Goal: Information Seeking & Learning: Learn about a topic

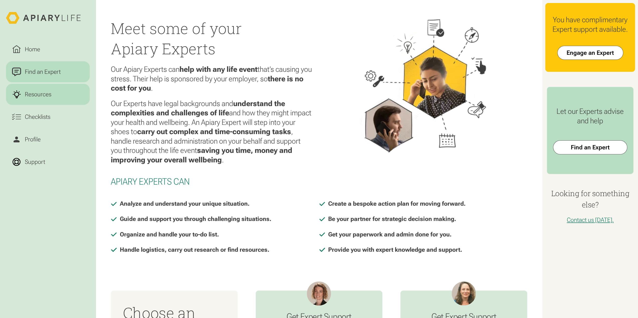
click at [50, 100] on link "Resources" at bounding box center [48, 94] width 84 height 21
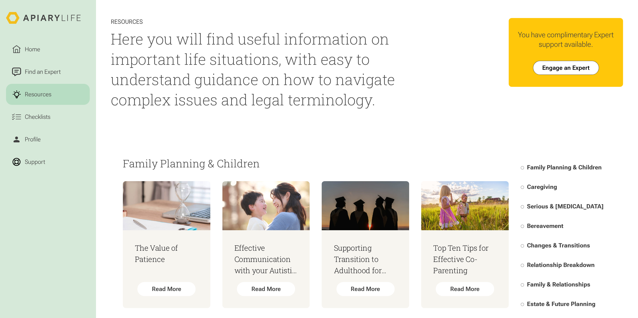
scroll to position [100, 0]
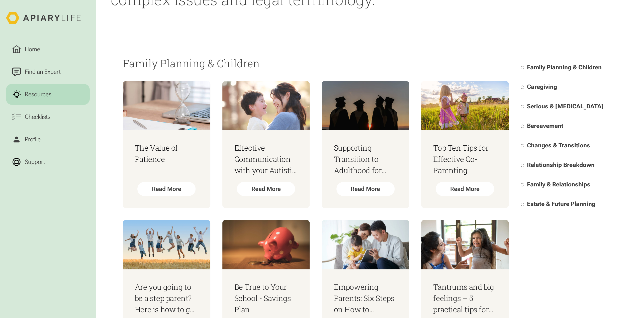
click at [555, 207] on span "Estate & Future Planning" at bounding box center [561, 204] width 68 height 7
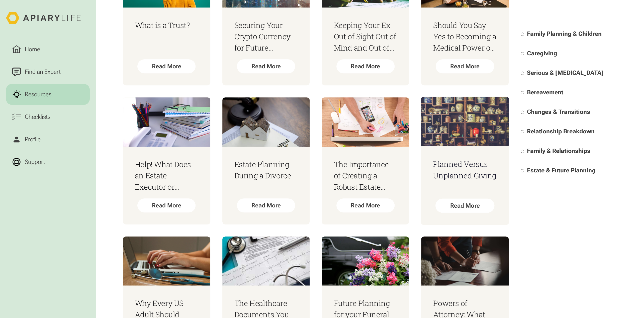
scroll to position [298, 0]
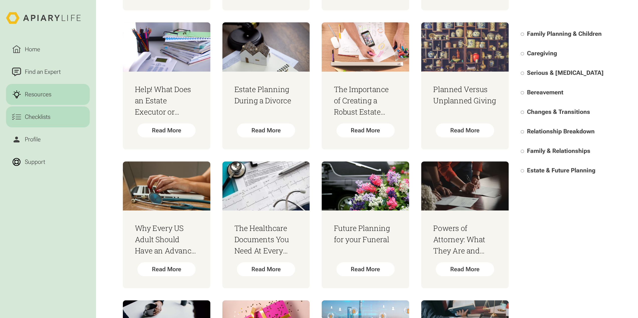
click at [80, 118] on link "Checklists" at bounding box center [48, 116] width 84 height 21
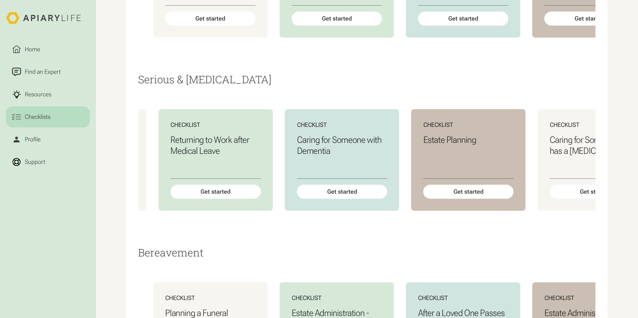
scroll to position [0, 173]
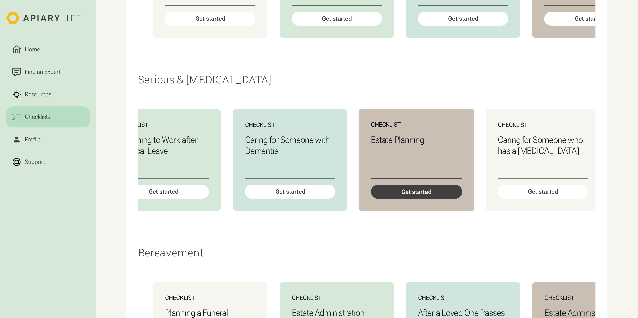
click at [459, 199] on div "Get started" at bounding box center [416, 192] width 91 height 14
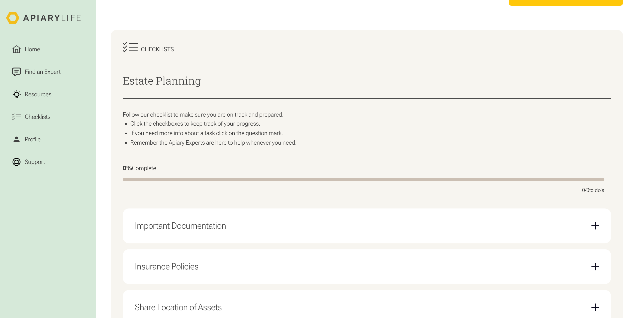
scroll to position [175, 0]
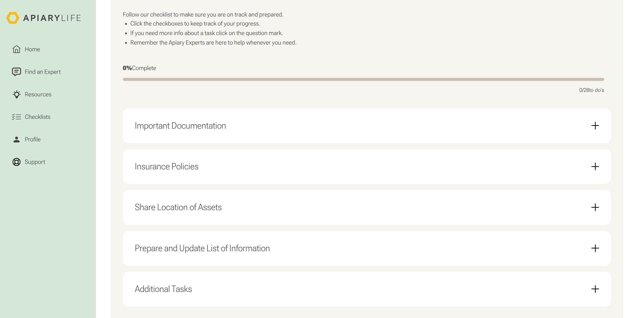
click at [330, 130] on div "Important Documentation" at bounding box center [367, 125] width 464 height 23
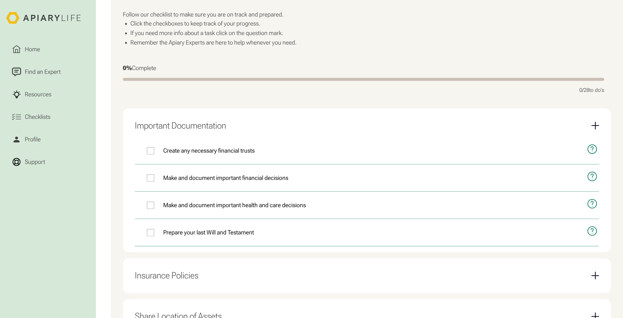
click at [330, 130] on div "Important Documentation" at bounding box center [367, 125] width 464 height 23
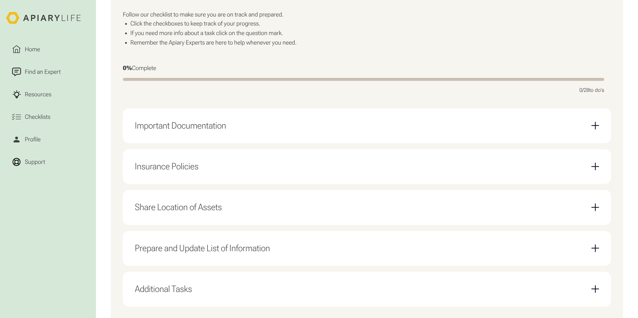
scroll to position [225, 0]
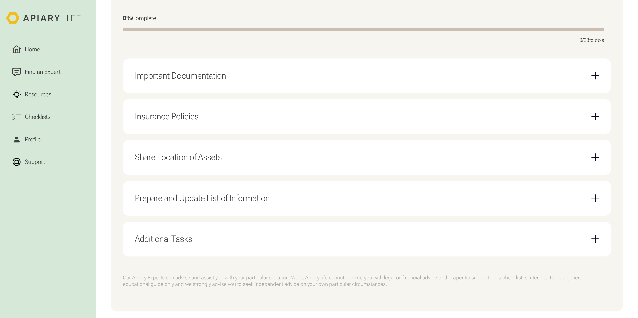
click at [330, 130] on div "Insurance Policies Consider long-term care insurance Consider disability or inc…" at bounding box center [367, 116] width 488 height 35
click at [330, 126] on div "Insurance Policies" at bounding box center [367, 116] width 464 height 23
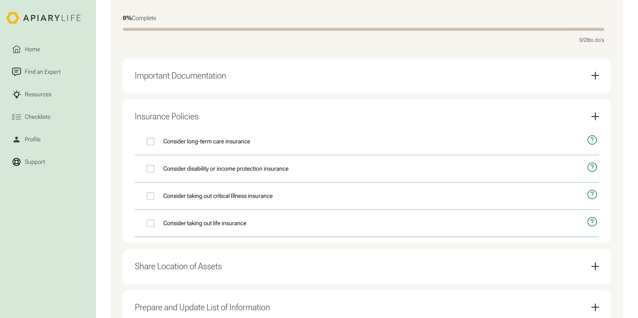
click at [330, 126] on div "Insurance Policies" at bounding box center [367, 116] width 464 height 23
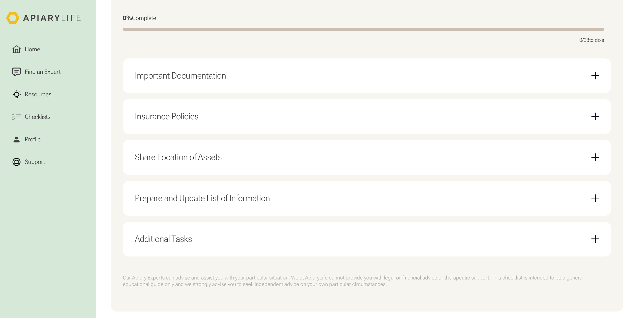
click at [314, 158] on div "Share Location of Assets" at bounding box center [367, 157] width 464 height 23
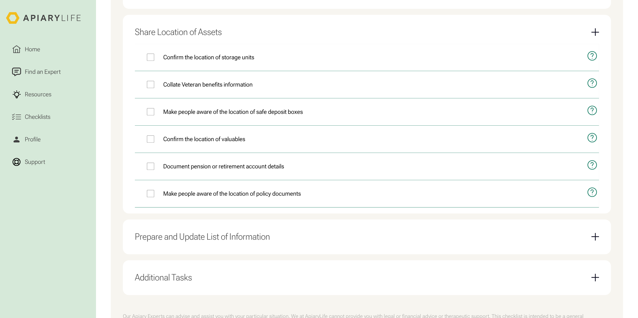
click at [273, 39] on div "Share Location of Assets" at bounding box center [367, 32] width 464 height 23
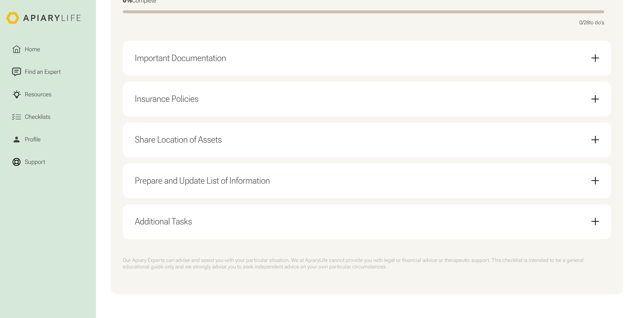
click at [257, 139] on div "Share Location of Assets" at bounding box center [367, 140] width 464 height 23
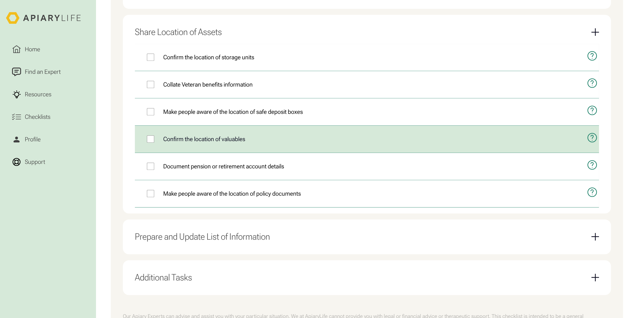
click at [259, 144] on label "Confirm the location of valuables" at bounding box center [358, 139] width 446 height 27
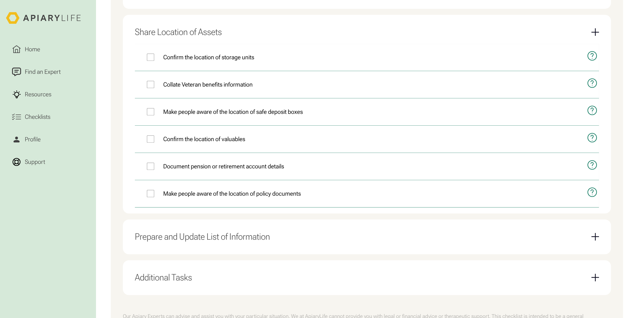
click at [236, 41] on div "Share Location of Assets" at bounding box center [367, 32] width 464 height 23
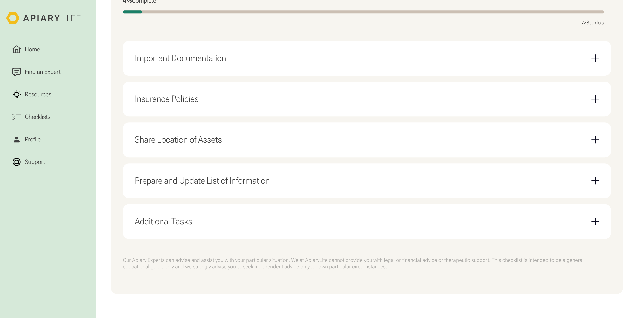
click at [236, 179] on div "Prepare and Update List of Information" at bounding box center [202, 181] width 135 height 11
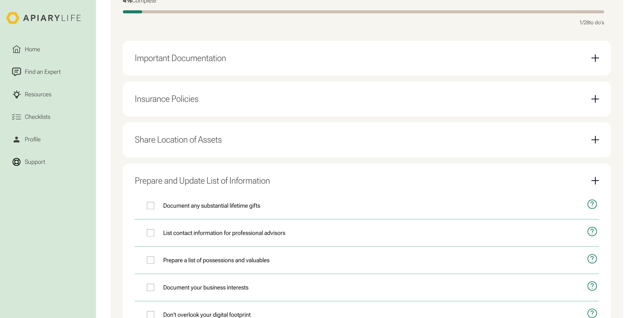
click at [236, 179] on div "Prepare and Update List of Information" at bounding box center [202, 181] width 135 height 11
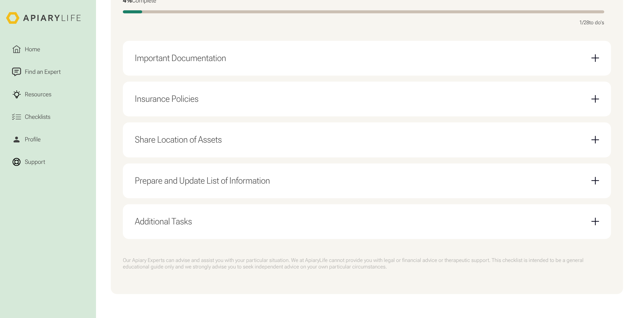
click at [240, 229] on div "Additional Tasks" at bounding box center [367, 221] width 464 height 23
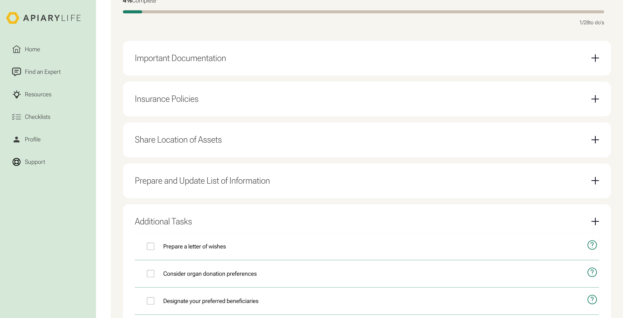
scroll to position [407, 0]
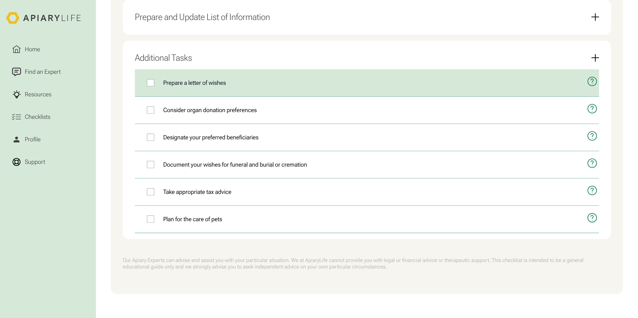
click at [219, 87] on label "Prepare a letter of wishes" at bounding box center [358, 82] width 446 height 27
drag, startPoint x: 219, startPoint y: 87, endPoint x: 243, endPoint y: 87, distance: 23.8
click at [221, 87] on label "Prepare a letter of wishes" at bounding box center [358, 82] width 446 height 27
click at [582, 76] on button "open modal" at bounding box center [589, 81] width 18 height 24
click at [594, 80] on icon "open modal" at bounding box center [591, 82] width 11 height 24
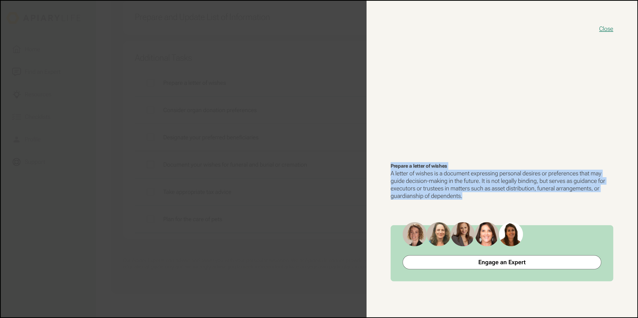
drag, startPoint x: 477, startPoint y: 198, endPoint x: 390, endPoint y: 166, distance: 92.3
click at [390, 166] on div "Close Prepare a letter of wishes A letter of wishes is a document expressing pe…" at bounding box center [501, 159] width 271 height 317
click at [439, 175] on p "A letter of wishes is a document expressing personal desires or preferences tha…" at bounding box center [501, 185] width 222 height 30
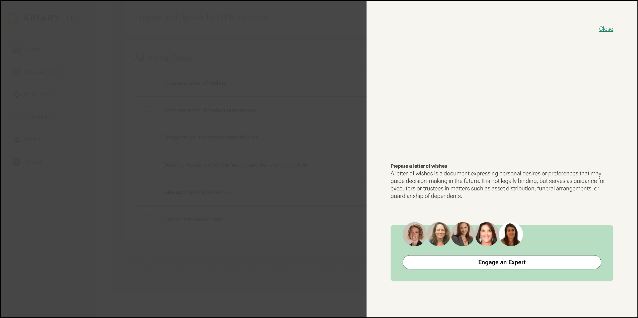
click at [481, 191] on p "A letter of wishes is a document expressing personal desires or preferences tha…" at bounding box center [501, 185] width 222 height 30
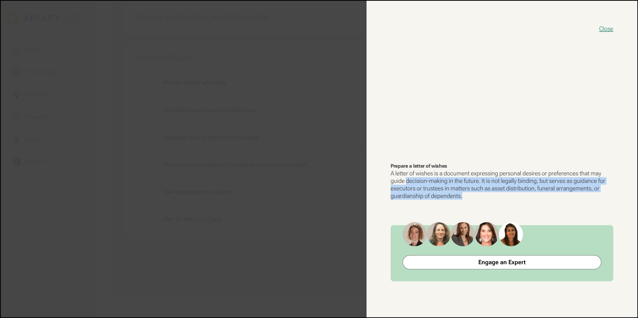
drag, startPoint x: 479, startPoint y: 196, endPoint x: 405, endPoint y: 178, distance: 75.8
click at [405, 178] on p "A letter of wishes is a document expressing personal desires or preferences tha…" at bounding box center [501, 185] width 222 height 30
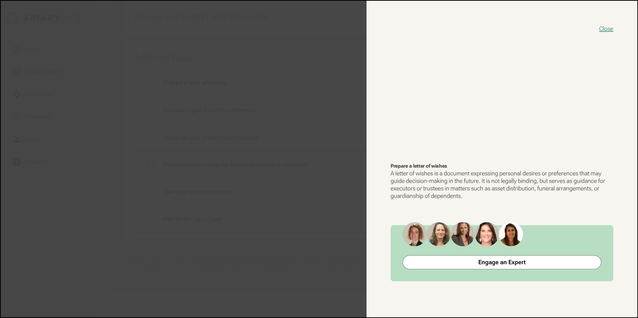
click at [421, 174] on p "A letter of wishes is a document expressing personal desires or preferences tha…" at bounding box center [501, 185] width 222 height 30
click at [429, 172] on p "A letter of wishes is a document expressing personal desires or preferences tha…" at bounding box center [501, 185] width 222 height 30
drag, startPoint x: 431, startPoint y: 172, endPoint x: 402, endPoint y: 173, distance: 29.1
click at [402, 173] on p "A letter of wishes is a document expressing personal desires or preferences tha…" at bounding box center [501, 185] width 222 height 30
click at [427, 176] on p "A letter of wishes is a document expressing personal desires or preferences tha…" at bounding box center [501, 185] width 222 height 30
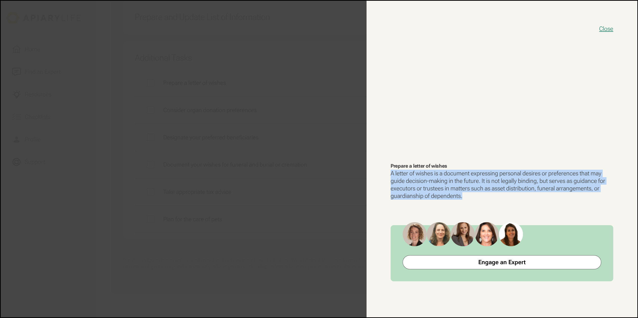
drag, startPoint x: 470, startPoint y: 196, endPoint x: 388, endPoint y: 171, distance: 85.2
click at [388, 171] on div "Close Prepare a letter of wishes A letter of wishes is a document expressing pe…" at bounding box center [501, 159] width 271 height 317
click at [445, 182] on p "A letter of wishes is a document expressing personal desires or preferences tha…" at bounding box center [501, 185] width 222 height 30
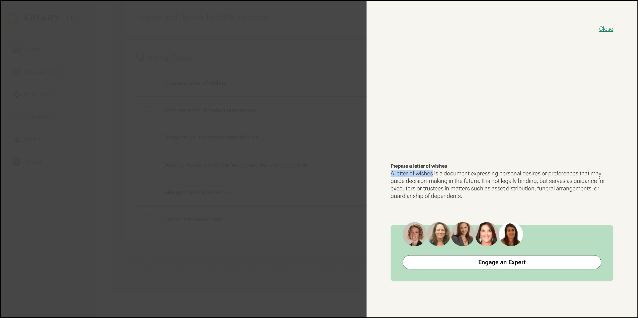
drag, startPoint x: 433, startPoint y: 176, endPoint x: 390, endPoint y: 175, distance: 43.1
click at [390, 175] on div "Close Prepare a letter of wishes A letter of wishes is a document expressing pe…" at bounding box center [501, 159] width 271 height 317
copy p "A letter of wishes"
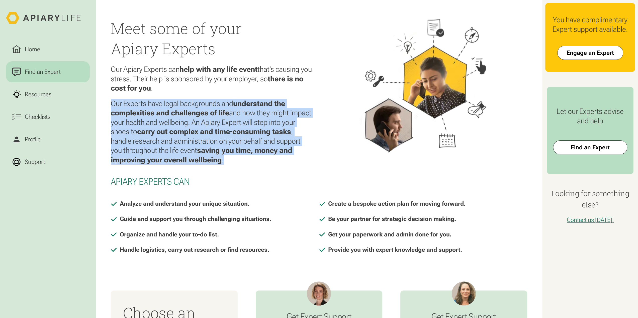
drag, startPoint x: 111, startPoint y: 103, endPoint x: 227, endPoint y: 161, distance: 129.5
click at [227, 161] on p "Our Experts have legal backgrounds and understand the complexities and challeng…" at bounding box center [212, 132] width 202 height 66
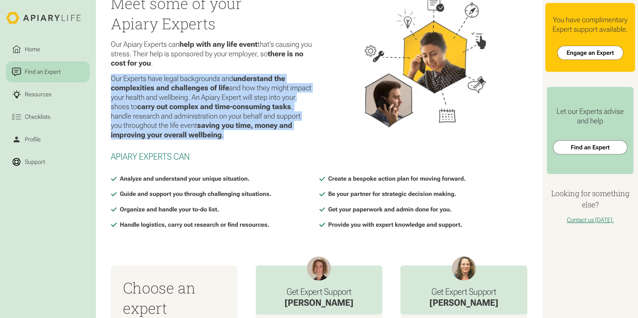
scroll to position [50, 0]
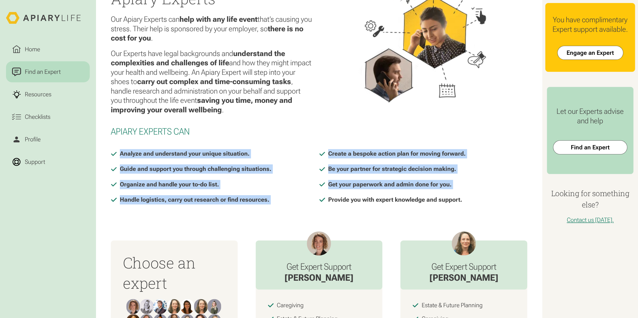
drag, startPoint x: 119, startPoint y: 152, endPoint x: 319, endPoint y: 197, distance: 205.1
click at [319, 197] on div "Analyze and understand your unique situation. Create a bespoke action plan for …" at bounding box center [319, 179] width 416 height 61
click at [273, 206] on div "Analyze and understand your unique situation. Create a bespoke action plan for …" at bounding box center [319, 179] width 416 height 61
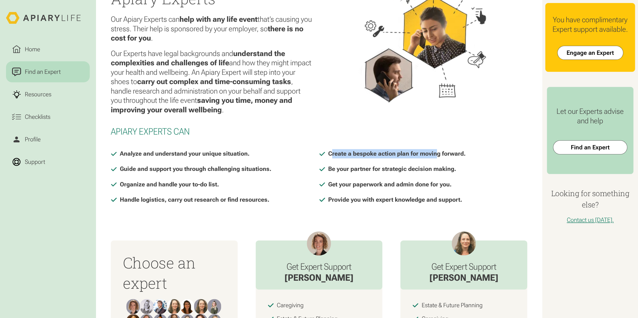
drag, startPoint x: 346, startPoint y: 152, endPoint x: 437, endPoint y: 158, distance: 91.2
click at [437, 158] on div "Create a bespoke action plan for moving forward." at bounding box center [396, 153] width 137 height 9
click at [377, 170] on div "Be your partner for strategic decision making." at bounding box center [392, 169] width 128 height 9
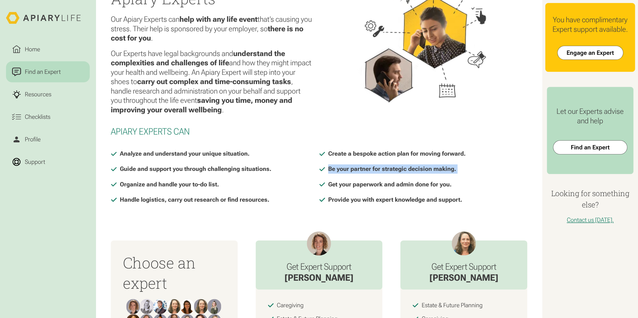
click at [377, 170] on div "Be your partner for strategic decision making." at bounding box center [392, 169] width 128 height 9
click at [377, 186] on div "Get your paperwork and admin done for you." at bounding box center [389, 184] width 123 height 9
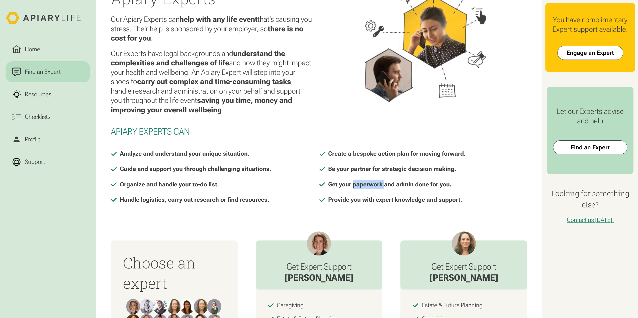
click at [377, 186] on div "Get your paperwork and admin done for you." at bounding box center [389, 184] width 123 height 9
click at [386, 199] on div "Provide you with expert knowledge and support." at bounding box center [395, 199] width 134 height 9
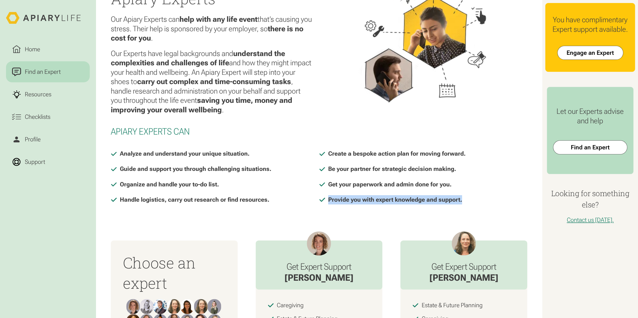
scroll to position [225, 0]
